Goal: Book appointment/travel/reservation

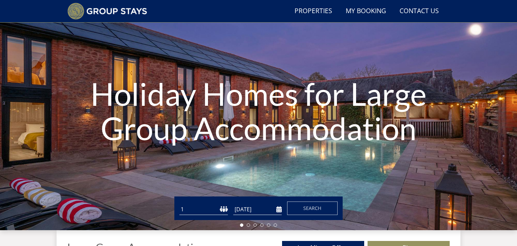
scroll to position [72, 0]
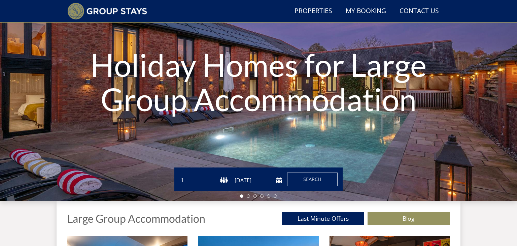
click at [279, 181] on input "[DATE]" at bounding box center [257, 180] width 48 height 11
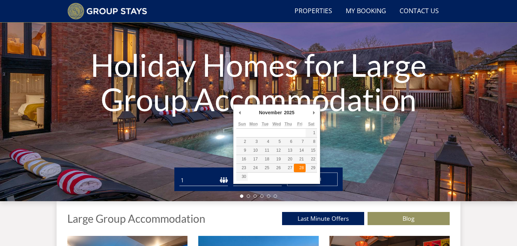
type input "[DATE]"
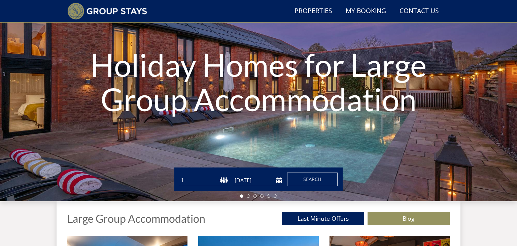
click at [191, 181] on select "1 2 3 4 5 6 7 8 9 10 11 12 13 14 15 16 17 18 19 20 21 22 23 24 25 26 27 28 29 3…" at bounding box center [203, 180] width 48 height 11
select select "10"
click at [179, 175] on select "1 2 3 4 5 6 7 8 9 10 11 12 13 14 15 16 17 18 19 20 21 22 23 24 25 26 27 28 29 3…" at bounding box center [203, 180] width 48 height 11
click at [314, 178] on span "Search" at bounding box center [312, 179] width 18 height 6
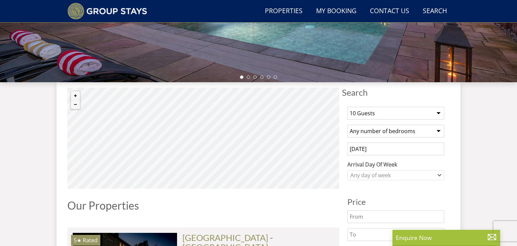
scroll to position [203, 0]
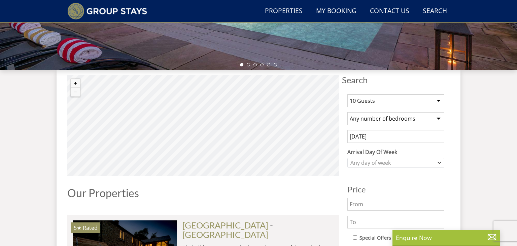
select select "10"
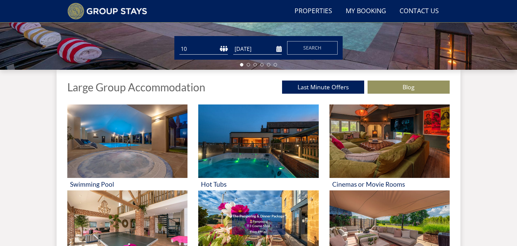
scroll to position [72, 0]
